Goal: Entertainment & Leisure: Consume media (video, audio)

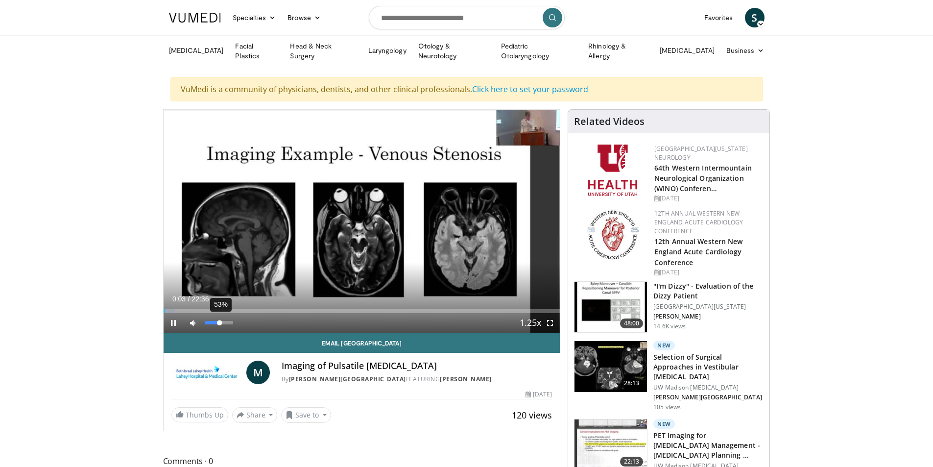
drag, startPoint x: 205, startPoint y: 325, endPoint x: 220, endPoint y: 322, distance: 15.4
click at [220, 322] on div "53%" at bounding box center [219, 323] width 34 height 20
drag, startPoint x: 220, startPoint y: 319, endPoint x: 231, endPoint y: 321, distance: 10.9
click at [228, 321] on div "Volume Level" at bounding box center [216, 322] width 23 height 3
click at [174, 324] on span "Video Player" at bounding box center [174, 323] width 20 height 20
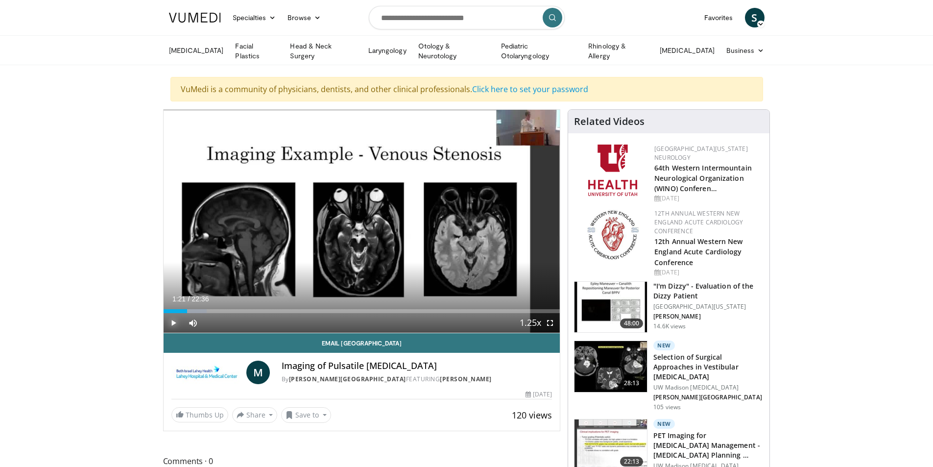
click at [173, 323] on span "Video Player" at bounding box center [174, 323] width 20 height 20
click at [199, 306] on div "Loaded : 10.97% 01:27 02:03" at bounding box center [362, 308] width 397 height 9
click at [210, 309] on div "Progress Bar" at bounding box center [210, 311] width 1 height 4
click at [213, 309] on div "Progress Bar" at bounding box center [213, 311] width 1 height 4
click at [230, 309] on div "Progress Bar" at bounding box center [230, 311] width 1 height 4
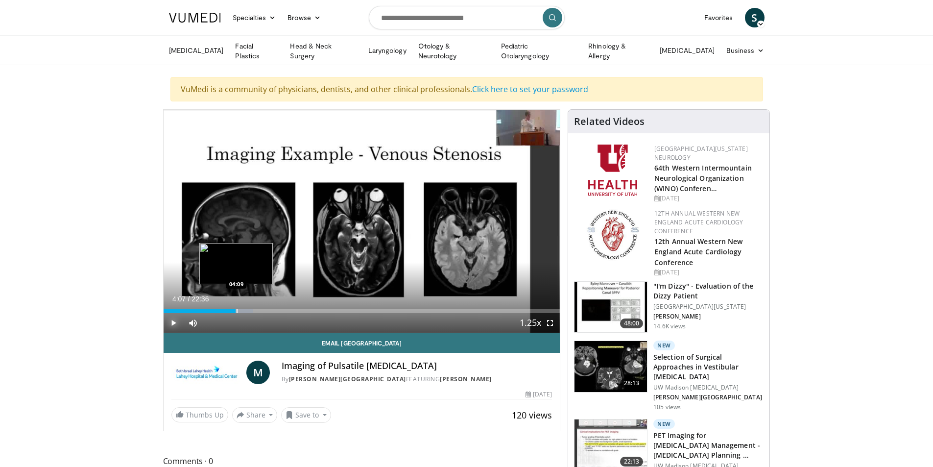
click at [236, 310] on div "Progress Bar" at bounding box center [236, 311] width 1 height 4
click at [244, 309] on div "Loaded : 22.85% 04:34 04:34" at bounding box center [362, 311] width 397 height 4
click at [254, 309] on div "Progress Bar" at bounding box center [254, 311] width 1 height 4
click at [259, 309] on div "Progress Bar" at bounding box center [259, 311] width 1 height 4
click at [268, 309] on div "Progress Bar" at bounding box center [268, 311] width 1 height 4
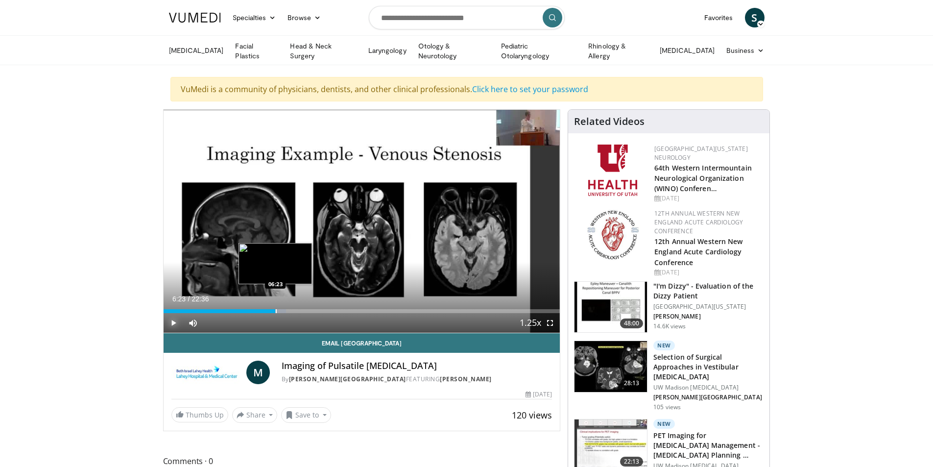
click at [276, 309] on div "Progress Bar" at bounding box center [276, 311] width 1 height 4
click at [282, 309] on div "Progress Bar" at bounding box center [282, 311] width 1 height 4
click at [292, 310] on div "Progress Bar" at bounding box center [292, 311] width 1 height 4
click at [297, 309] on div "Progress Bar" at bounding box center [297, 311] width 1 height 4
click at [306, 309] on div "Progress Bar" at bounding box center [306, 311] width 1 height 4
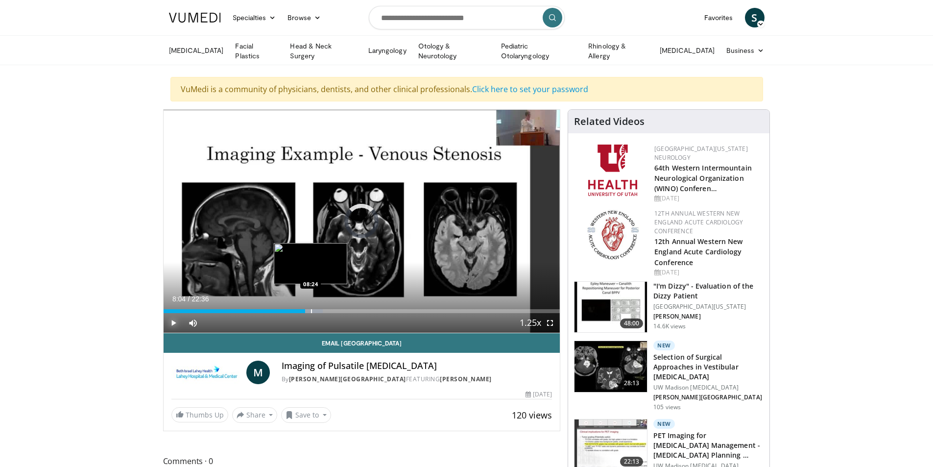
click at [311, 309] on div "Progress Bar" at bounding box center [311, 311] width 1 height 4
click at [320, 309] on div "Progress Bar" at bounding box center [320, 311] width 1 height 4
click at [327, 309] on div "Progress Bar" at bounding box center [326, 311] width 1 height 4
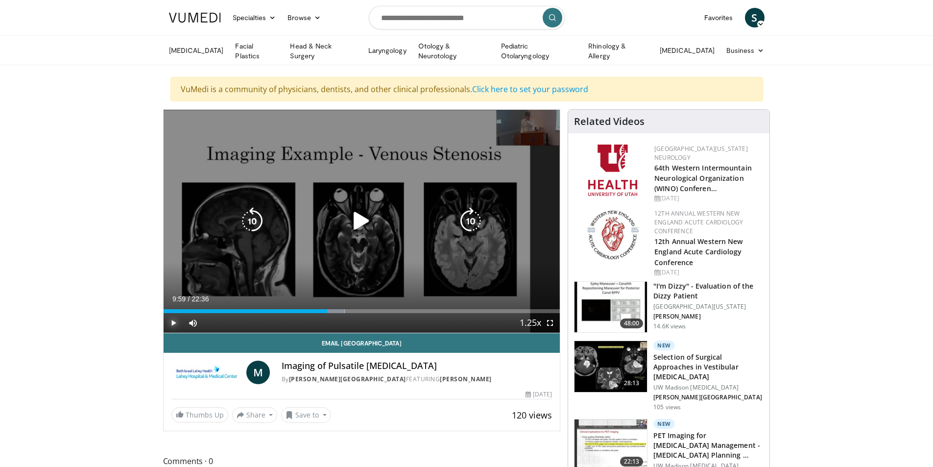
click at [339, 310] on div "Progress Bar" at bounding box center [331, 311] width 26 height 4
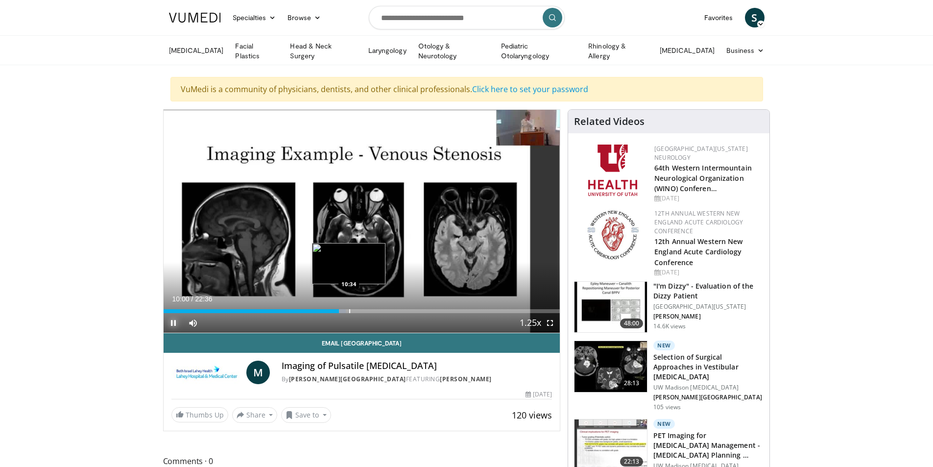
click at [349, 310] on div "Progress Bar" at bounding box center [349, 311] width 1 height 4
click at [362, 309] on div "Progress Bar" at bounding box center [353, 311] width 26 height 4
click at [369, 309] on div "Progress Bar" at bounding box center [368, 311] width 1 height 4
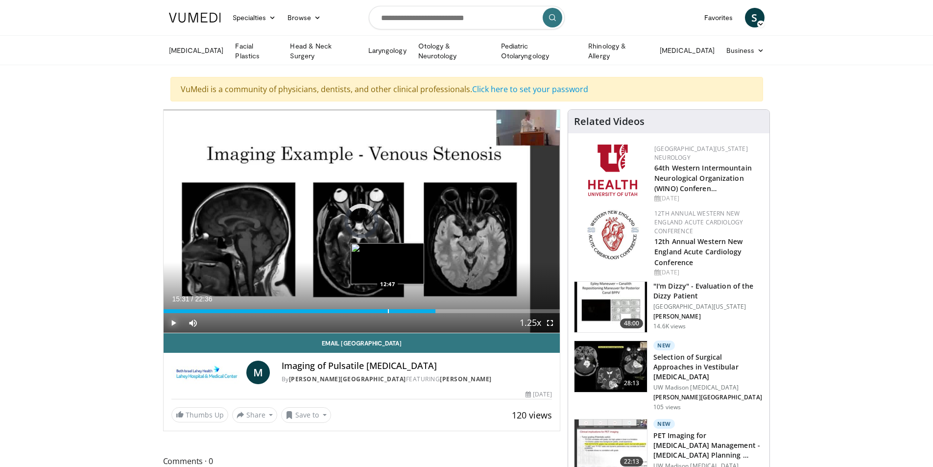
drag, startPoint x: 374, startPoint y: 308, endPoint x: 437, endPoint y: 309, distance: 62.7
click at [389, 309] on div "Progress Bar" at bounding box center [388, 311] width 1 height 4
